Goal: Download file/media

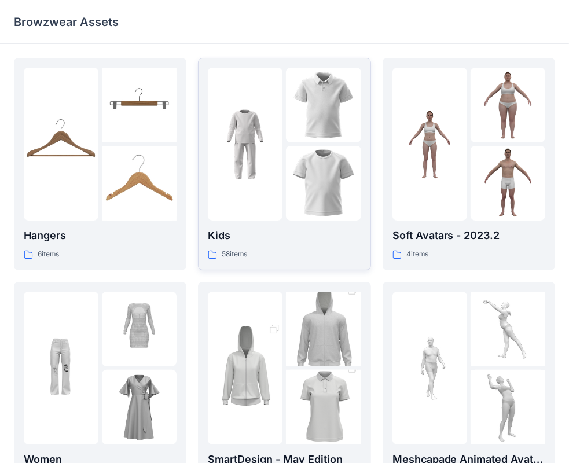
click at [271, 168] on div at bounding box center [245, 144] width 75 height 153
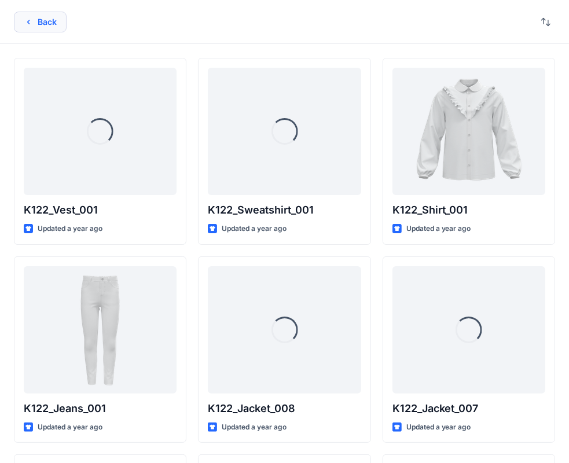
click at [35, 25] on button "Back" at bounding box center [40, 22] width 53 height 21
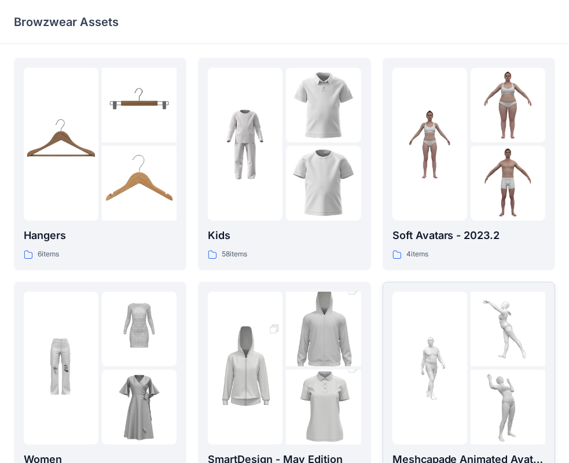
scroll to position [116, 0]
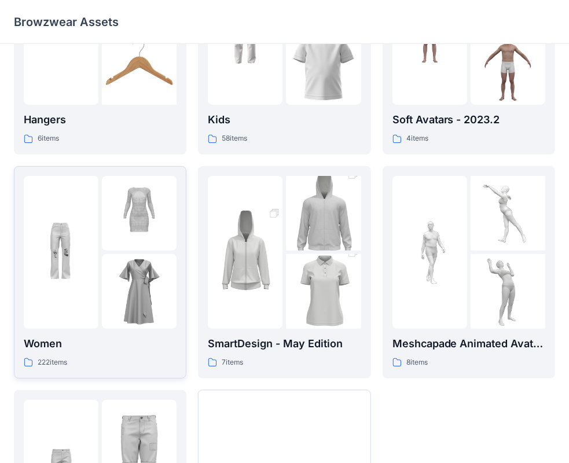
click at [158, 255] on img at bounding box center [139, 291] width 75 height 75
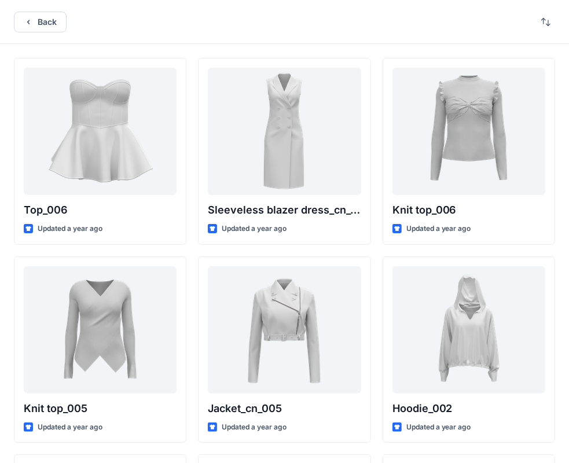
scroll to position [116, 0]
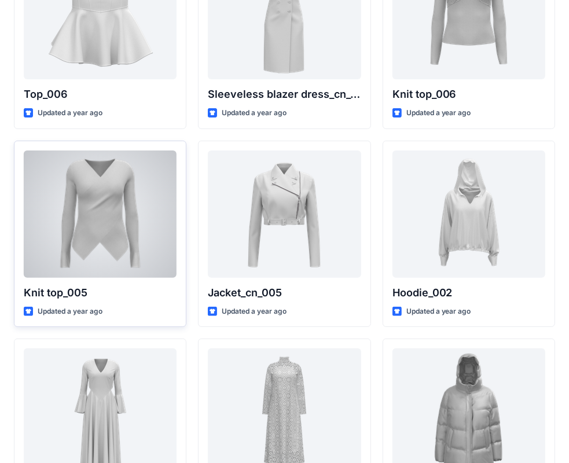
click at [127, 227] on div at bounding box center [100, 213] width 153 height 127
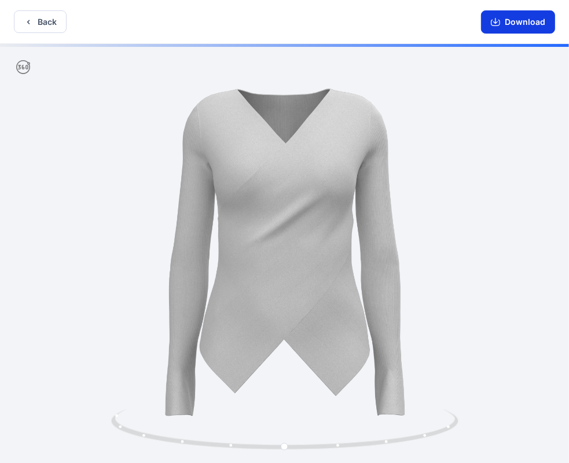
click at [517, 21] on button "Download" at bounding box center [518, 21] width 74 height 23
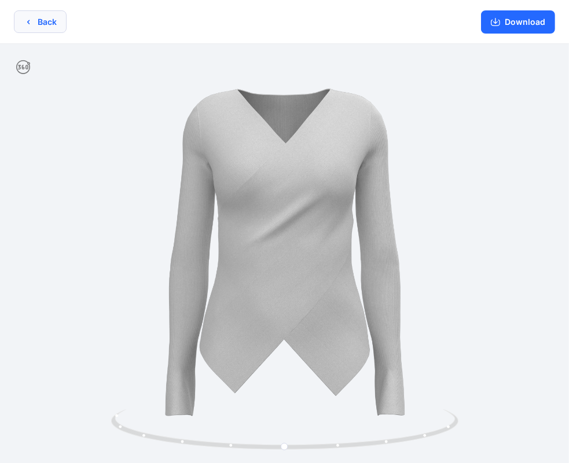
click at [42, 28] on button "Back" at bounding box center [40, 21] width 53 height 23
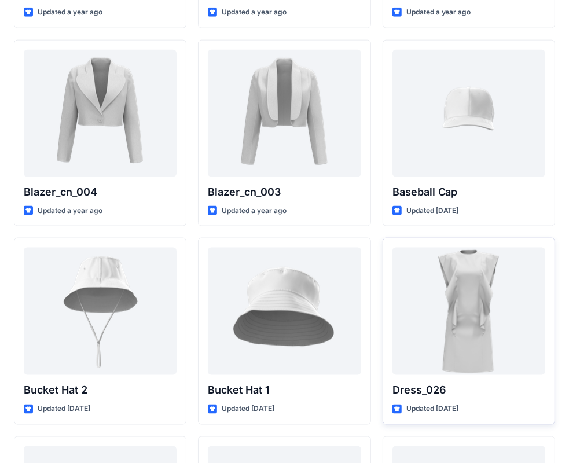
scroll to position [1223, 0]
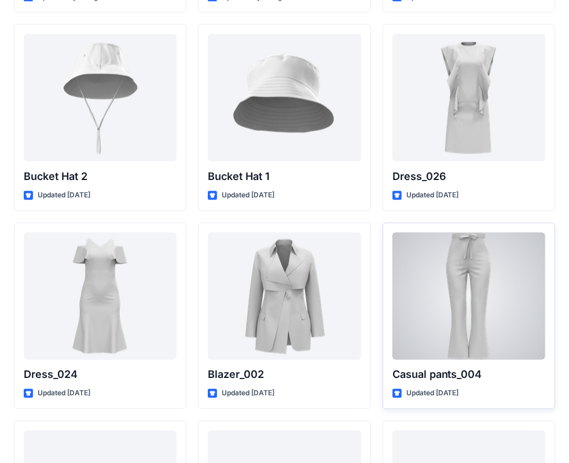
click at [447, 315] on div at bounding box center [468, 296] width 153 height 127
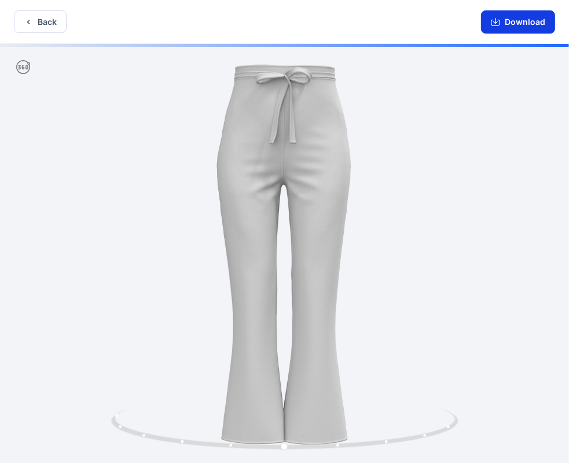
click at [507, 15] on button "Download" at bounding box center [518, 21] width 74 height 23
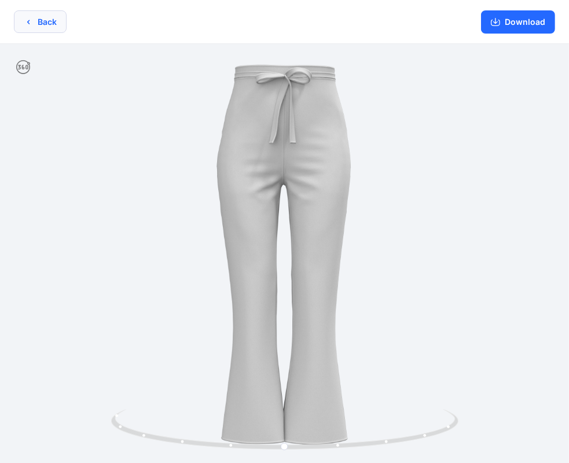
click at [41, 27] on button "Back" at bounding box center [40, 21] width 53 height 23
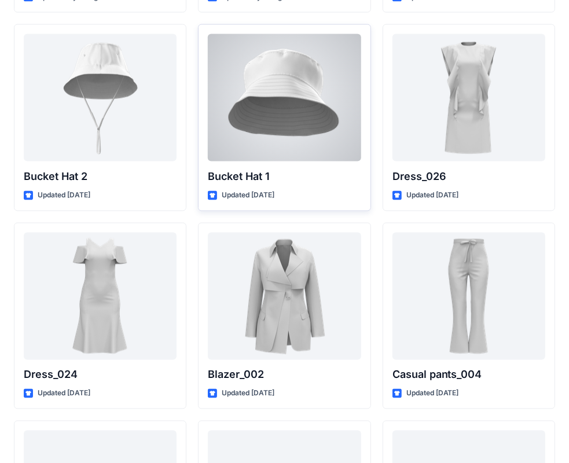
scroll to position [1396, 0]
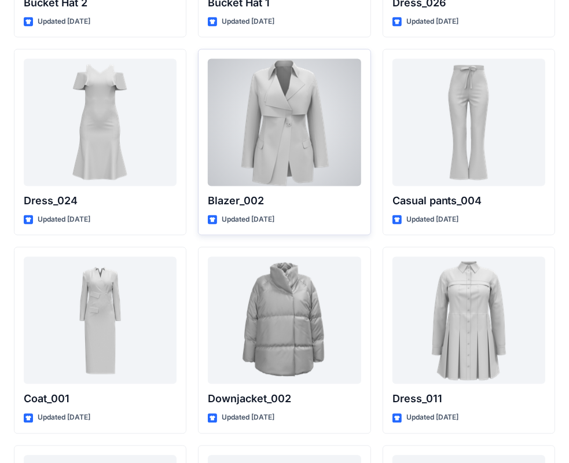
click at [303, 145] on div at bounding box center [284, 122] width 153 height 127
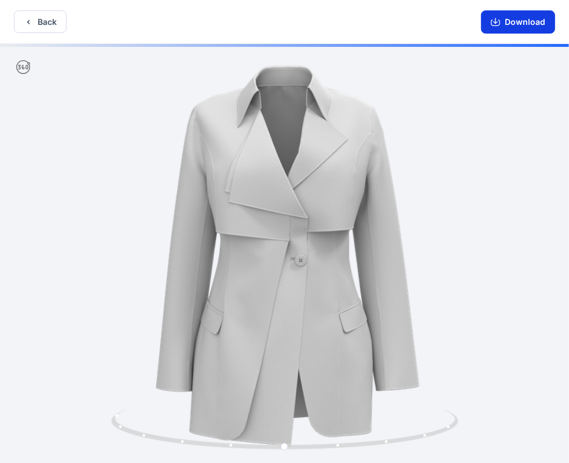
click at [524, 24] on button "Download" at bounding box center [518, 21] width 74 height 23
click at [42, 27] on button "Back" at bounding box center [40, 21] width 53 height 23
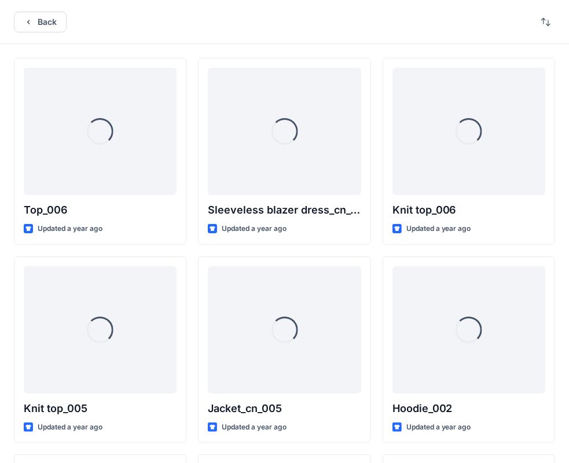
scroll to position [1396, 0]
